Goal: Task Accomplishment & Management: Use online tool/utility

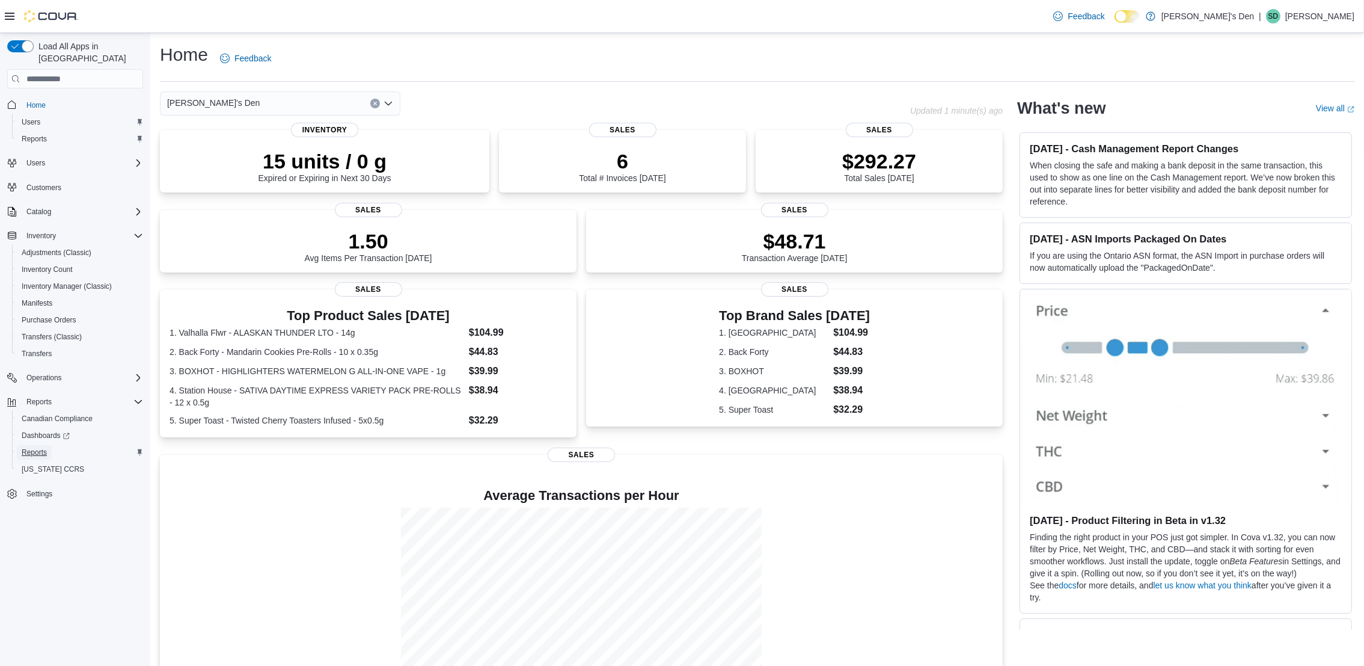
click at [46, 447] on span "Reports" at bounding box center [34, 452] width 25 height 10
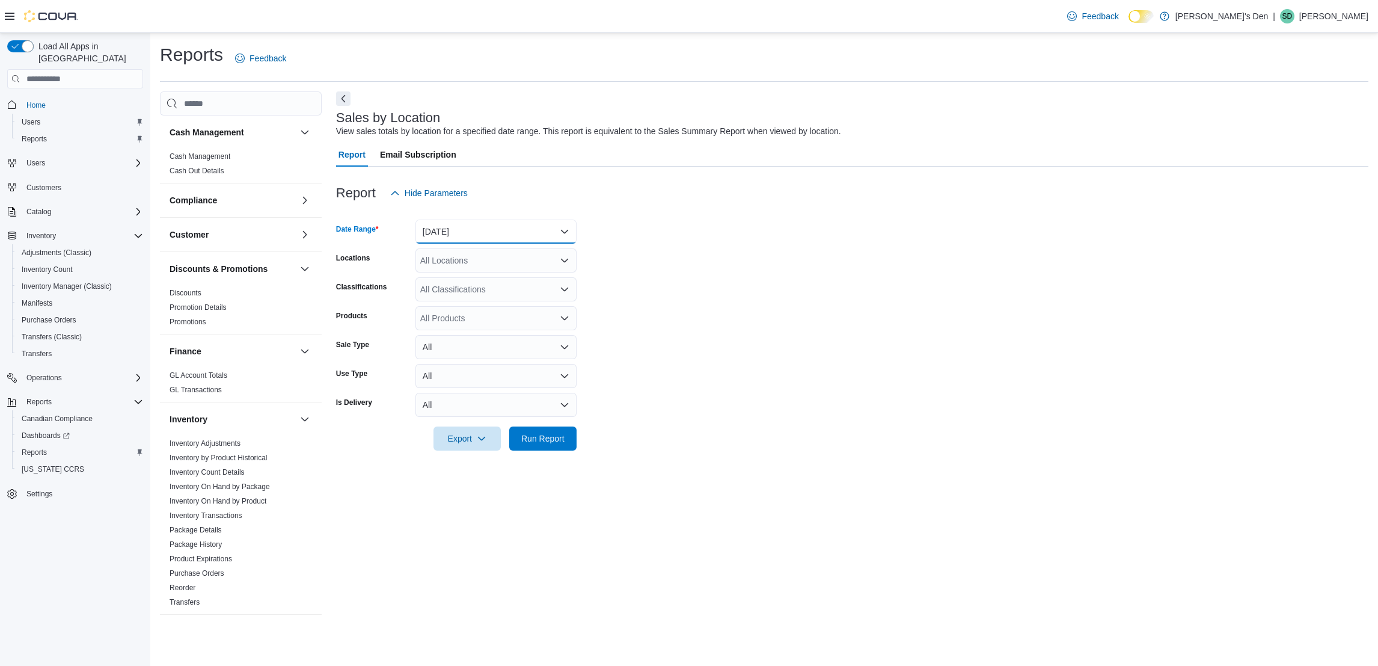
click at [499, 234] on button "[DATE]" at bounding box center [495, 231] width 161 height 24
click at [446, 281] on span "[DATE]" at bounding box center [503, 279] width 137 height 14
click at [691, 317] on form "Date Range [DATE] Locations All Locations Classifications All Classifications P…" at bounding box center [852, 327] width 1032 height 245
click at [550, 443] on span "Run Report" at bounding box center [542, 438] width 43 height 12
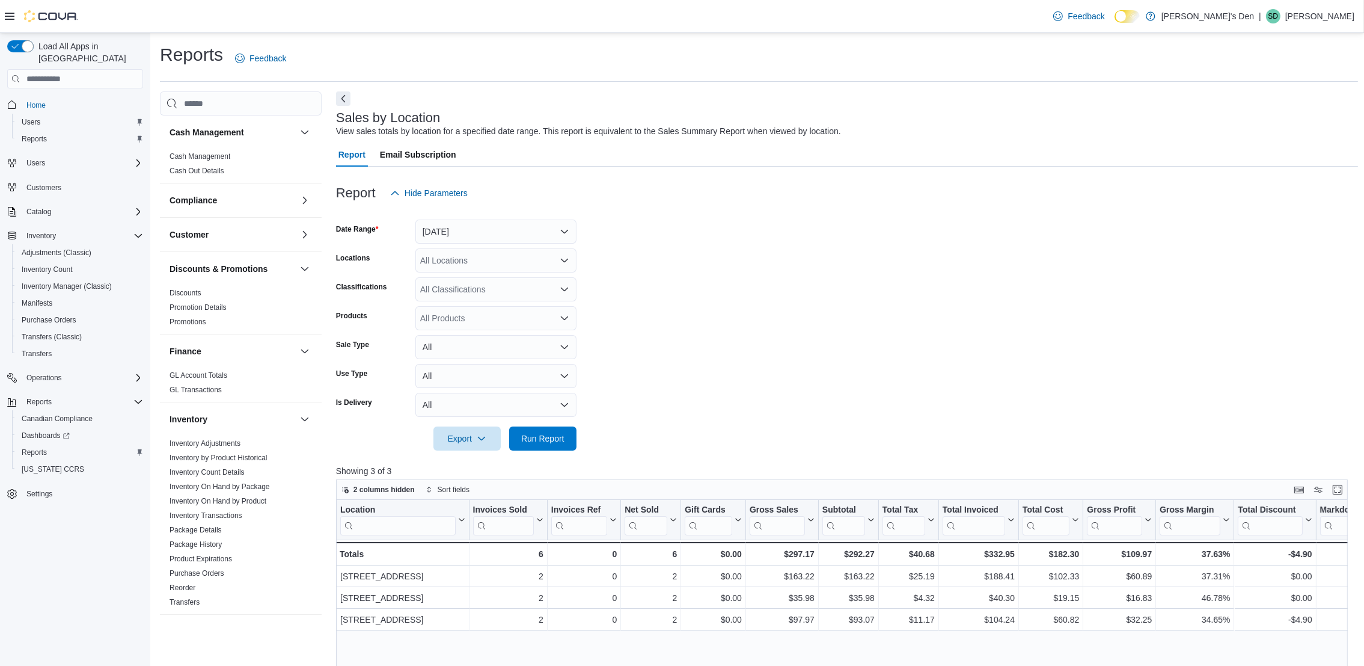
click at [735, 295] on form "Date Range [DATE] Locations All Locations Classifications All Classifications P…" at bounding box center [847, 327] width 1022 height 245
click at [558, 436] on span "Run Report" at bounding box center [542, 438] width 43 height 12
